Goal: Transaction & Acquisition: Download file/media

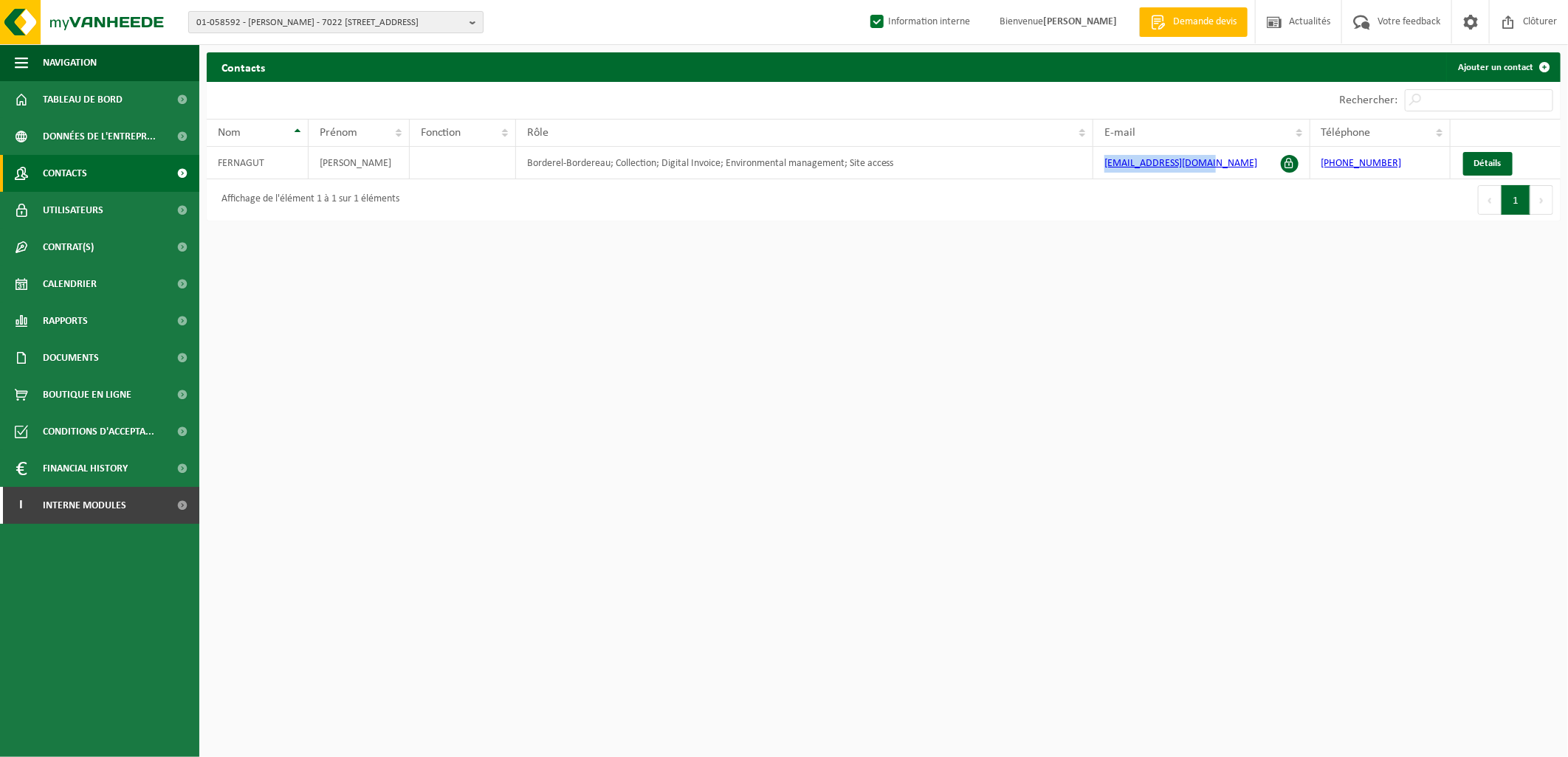
click at [264, 30] on span "01-058592 - FERNAGUT CÉDRIC - 7022 HARMIGNIES, RUE DE BEUGNIES 6" at bounding box center [330, 22] width 268 height 22
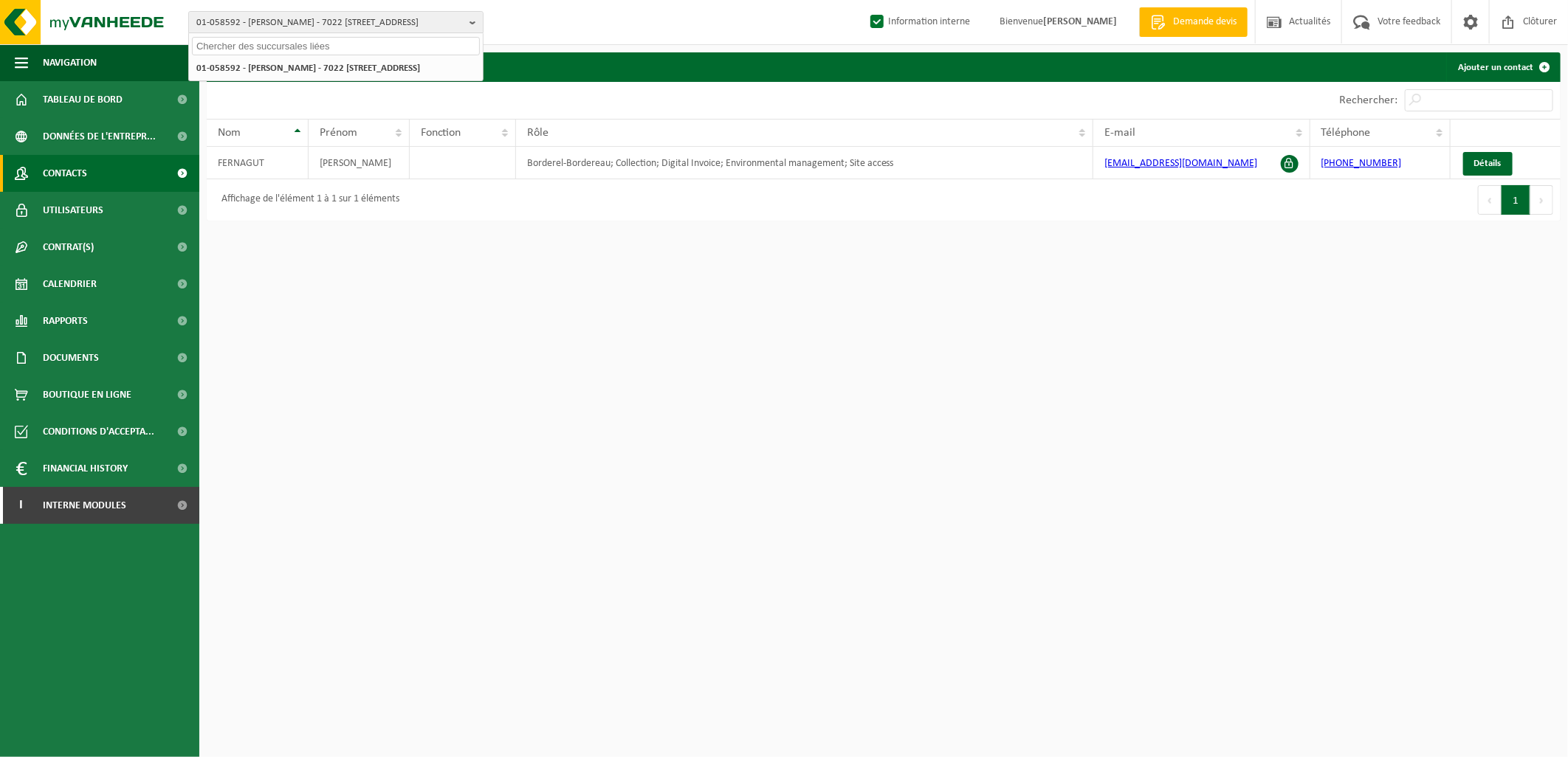
paste input "10-972795"
type input "10-972795"
click at [300, 66] on strong "10-972795 - GAMACO SERVICES SRL - 1350 JANDRAIN-JANDRENOUILLE, RUE DE KERKATE 6" at bounding box center [304, 73] width 217 height 22
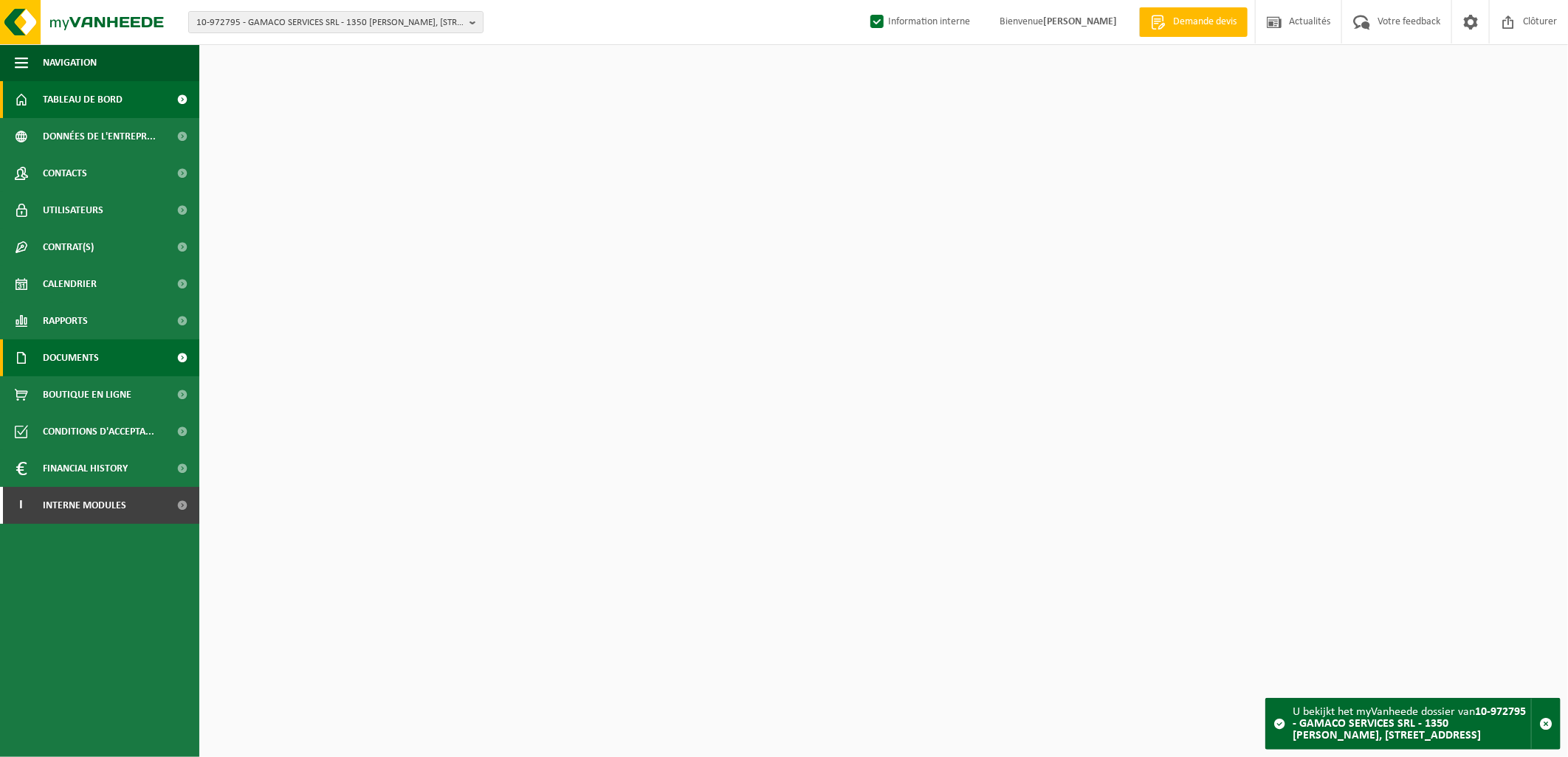
click at [96, 343] on span "Documents" at bounding box center [70, 358] width 56 height 37
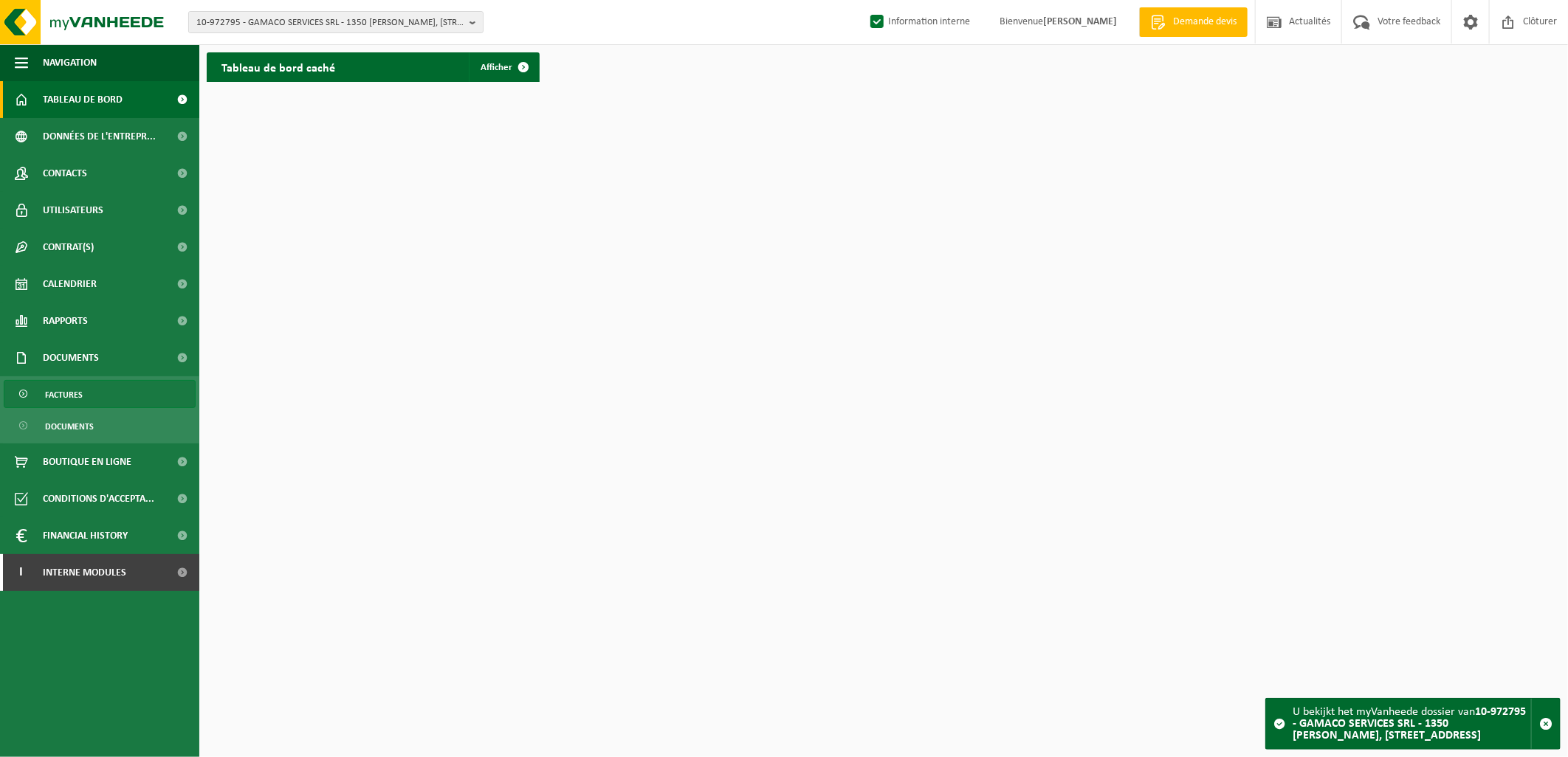
click at [77, 387] on span "Factures" at bounding box center [63, 394] width 37 height 28
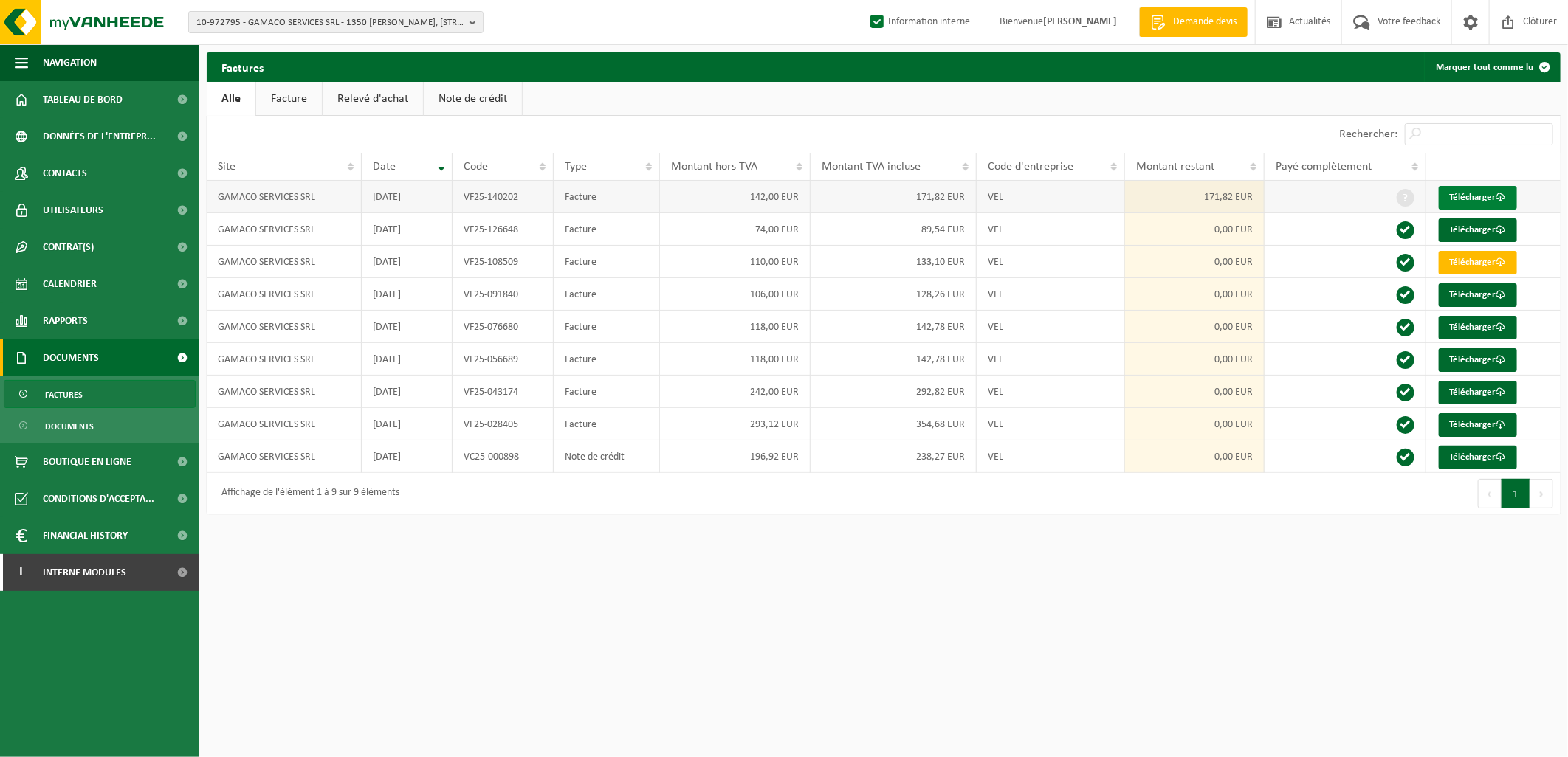
click at [1455, 197] on link "Télécharger" at bounding box center [1478, 198] width 78 height 23
